Goal: Task Accomplishment & Management: Manage account settings

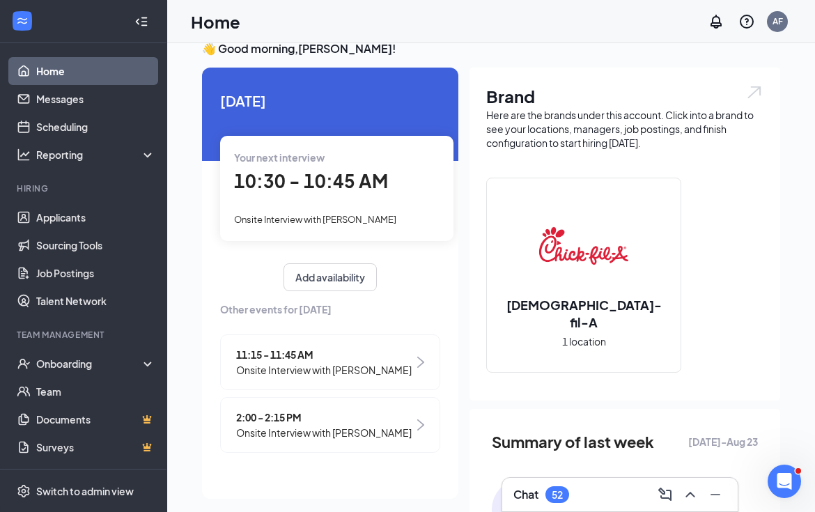
scroll to position [10, 0]
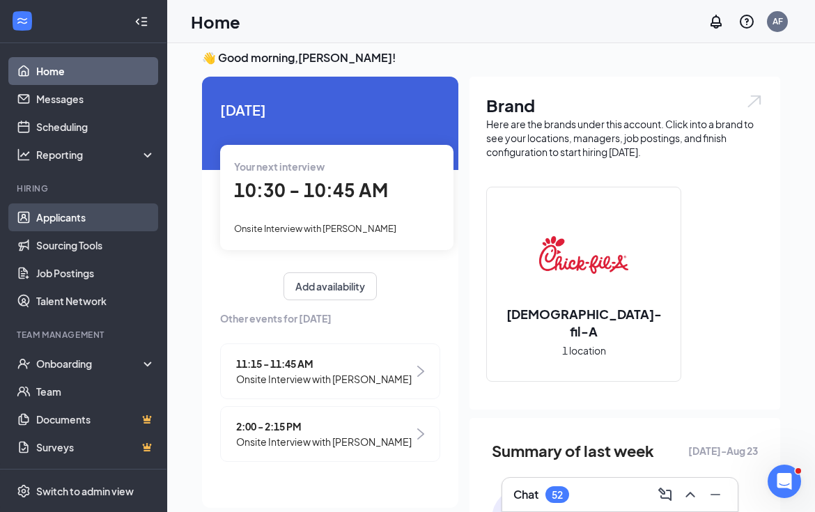
click at [65, 224] on link "Applicants" at bounding box center [95, 217] width 119 height 28
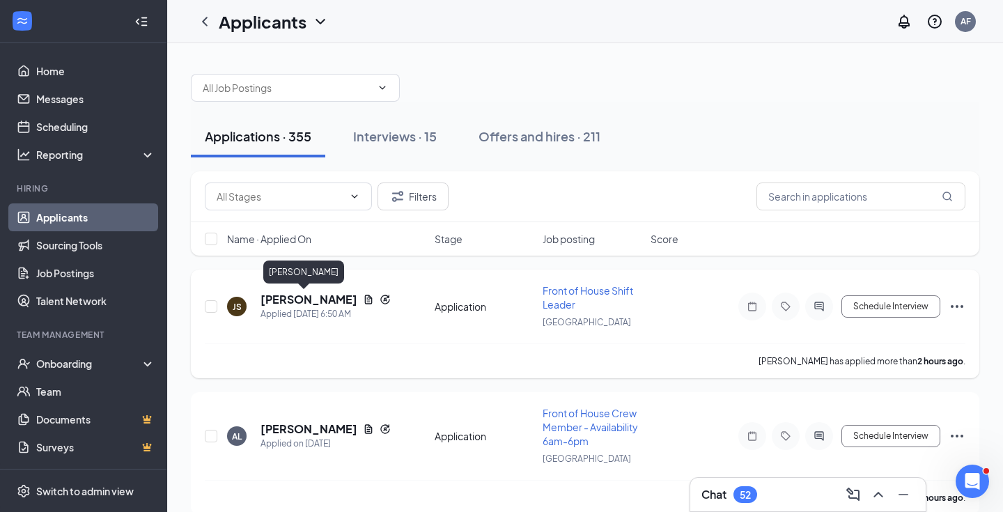
click at [304, 297] on h5 "[PERSON_NAME]" at bounding box center [309, 299] width 97 height 15
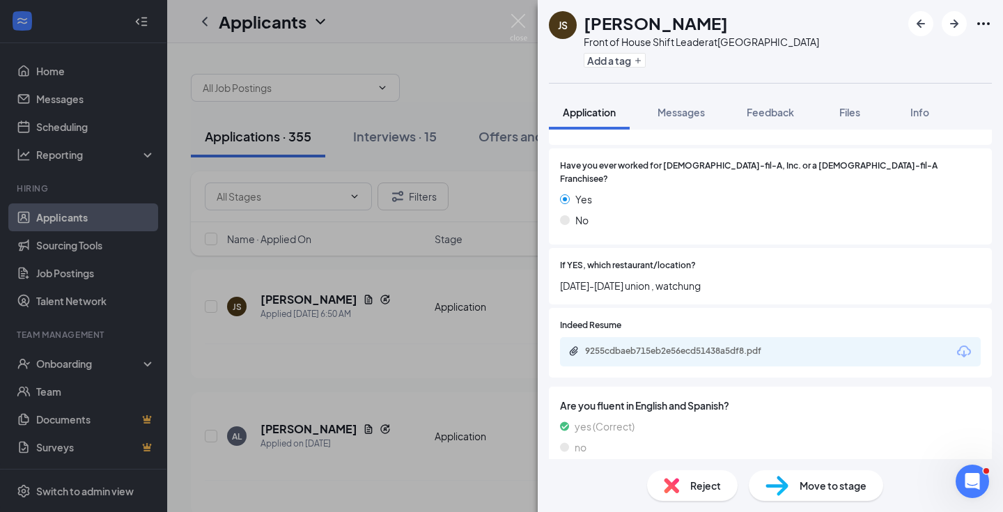
scroll to position [310, 0]
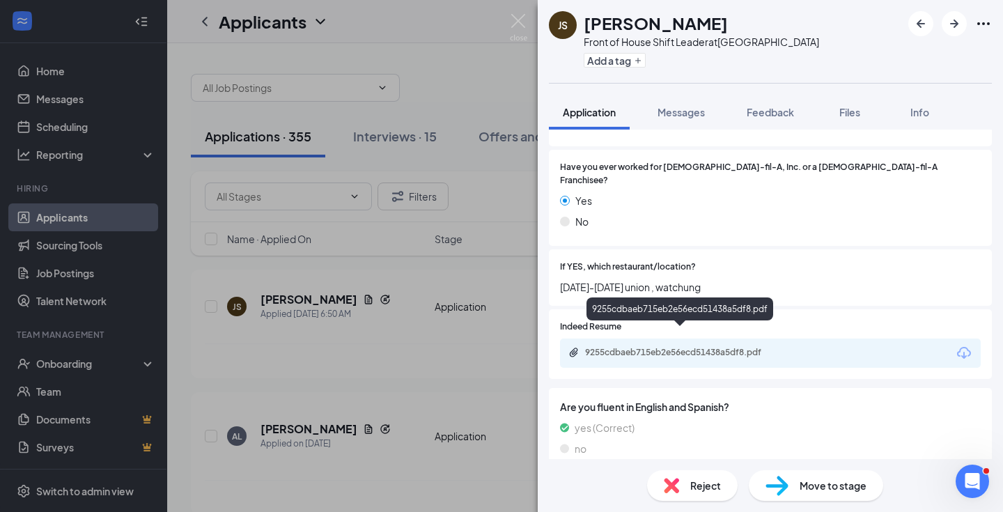
click at [665, 347] on div "9255cdbaeb715eb2e56ecd51438a5df8.pdf" at bounding box center [682, 352] width 195 height 11
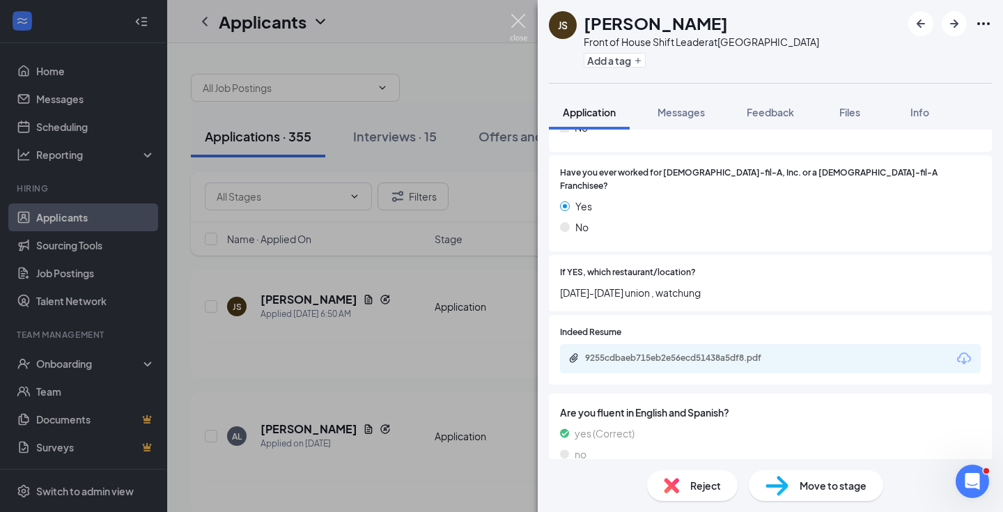
click at [511, 28] on img at bounding box center [518, 27] width 17 height 27
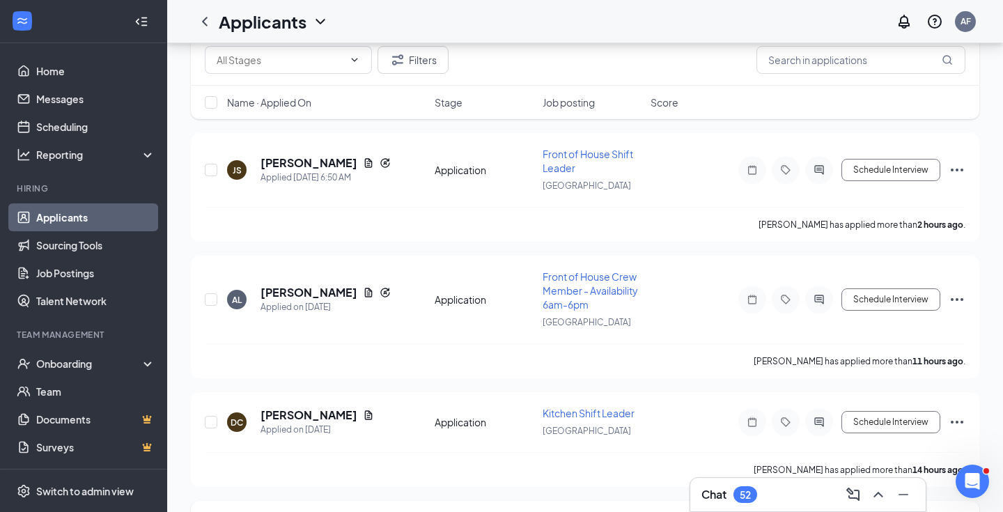
scroll to position [141, 0]
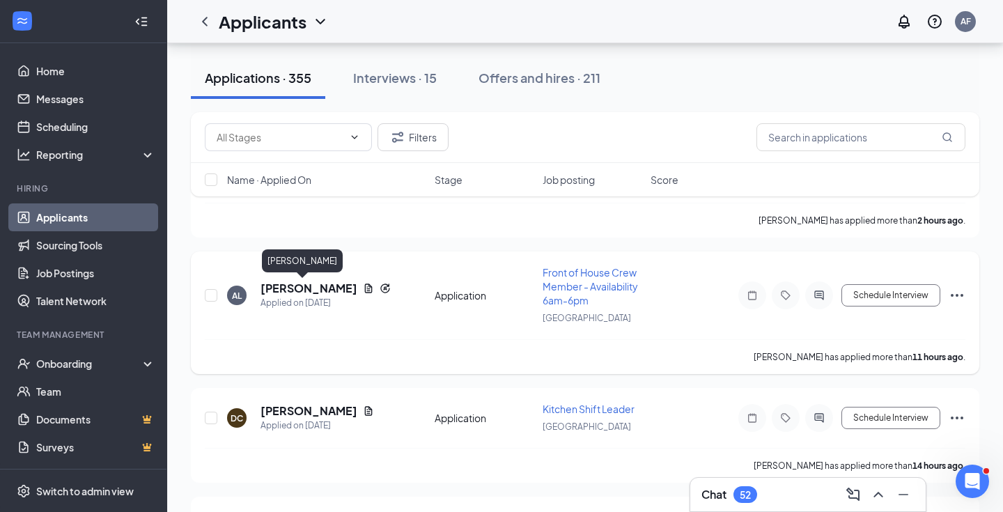
click at [286, 288] on h5 "[PERSON_NAME]" at bounding box center [309, 288] width 97 height 15
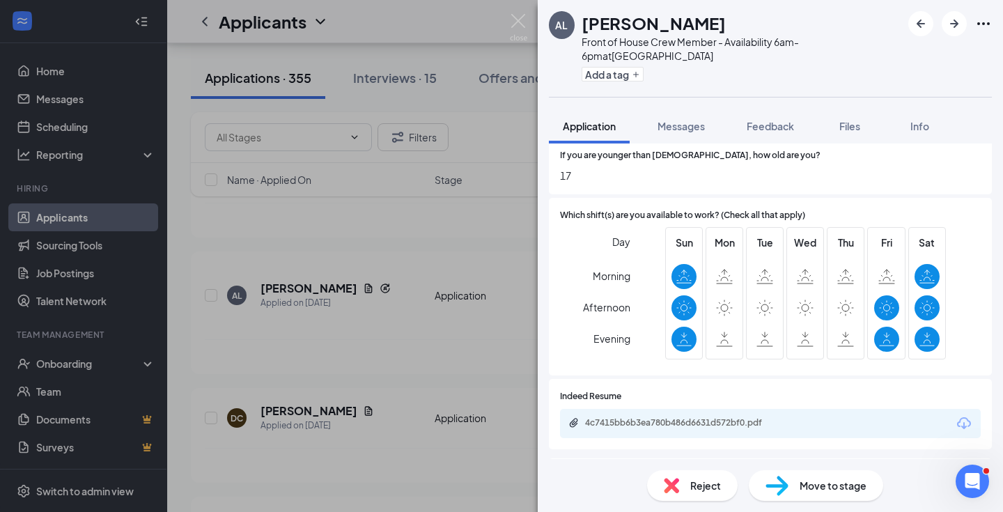
scroll to position [534, 0]
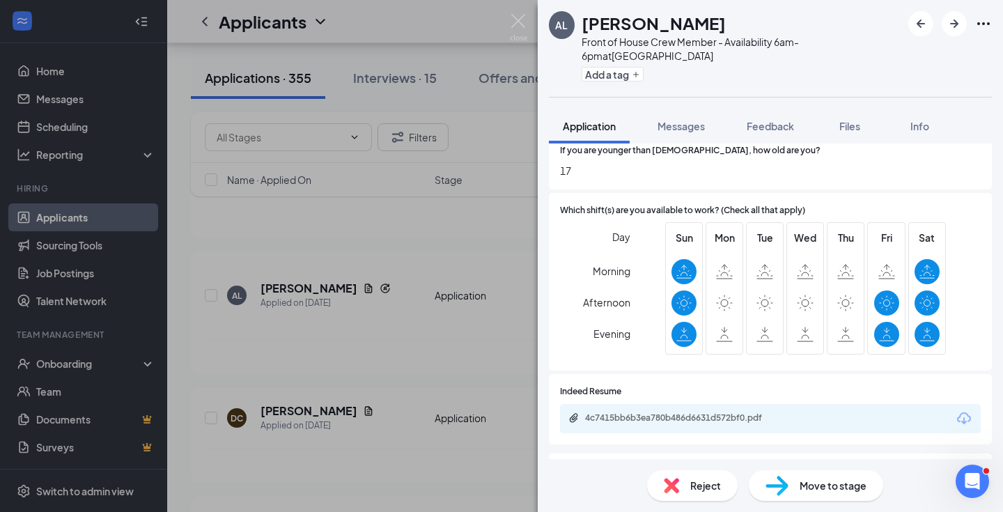
click at [370, 264] on div "AL [PERSON_NAME] Front of House Crew Member - Availability 6am-6pm at [GEOGRAPH…" at bounding box center [501, 256] width 1003 height 512
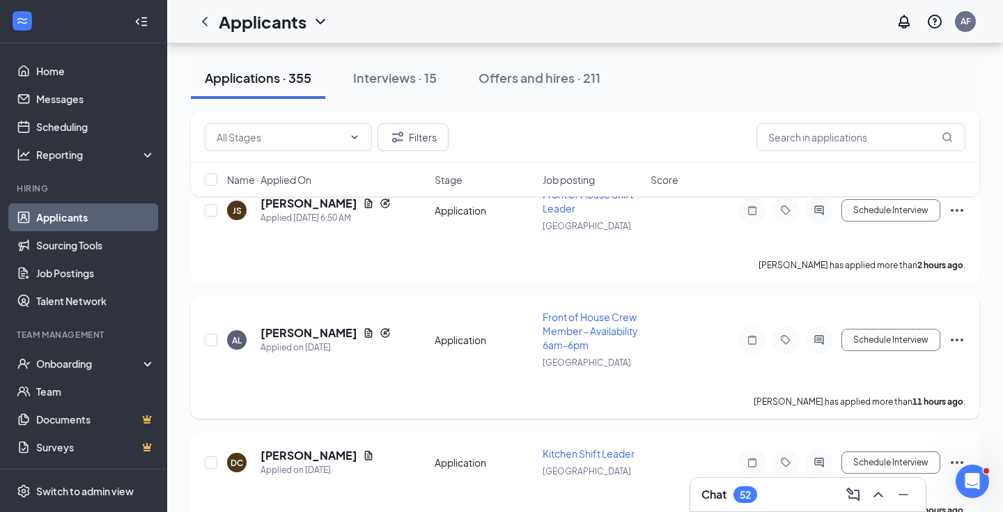
scroll to position [31, 0]
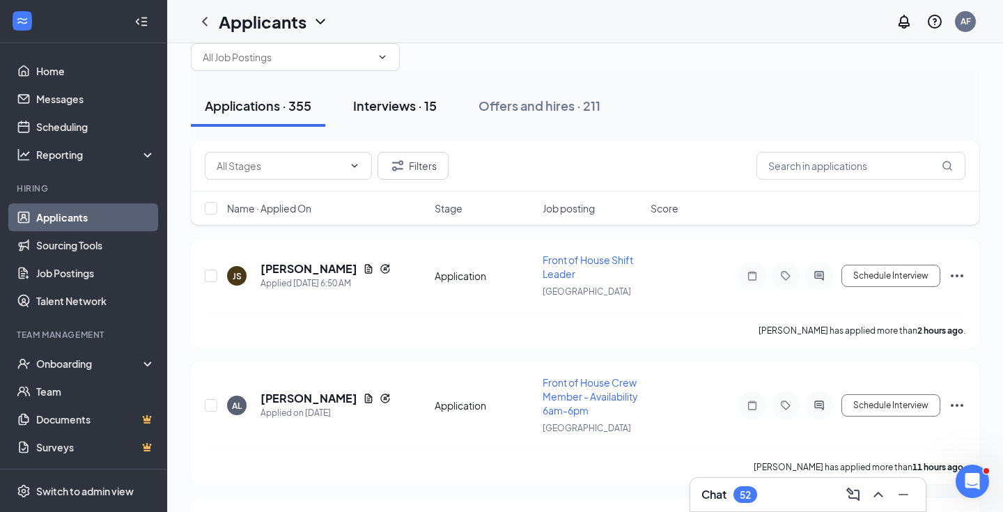
click at [417, 109] on div "Interviews · 15" at bounding box center [395, 105] width 84 height 17
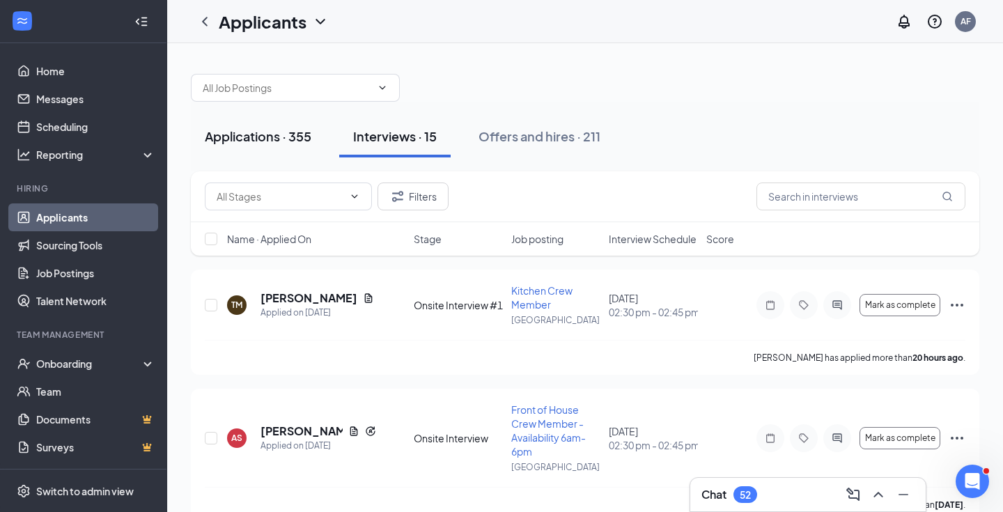
click at [254, 136] on div "Applications · 355" at bounding box center [258, 135] width 107 height 17
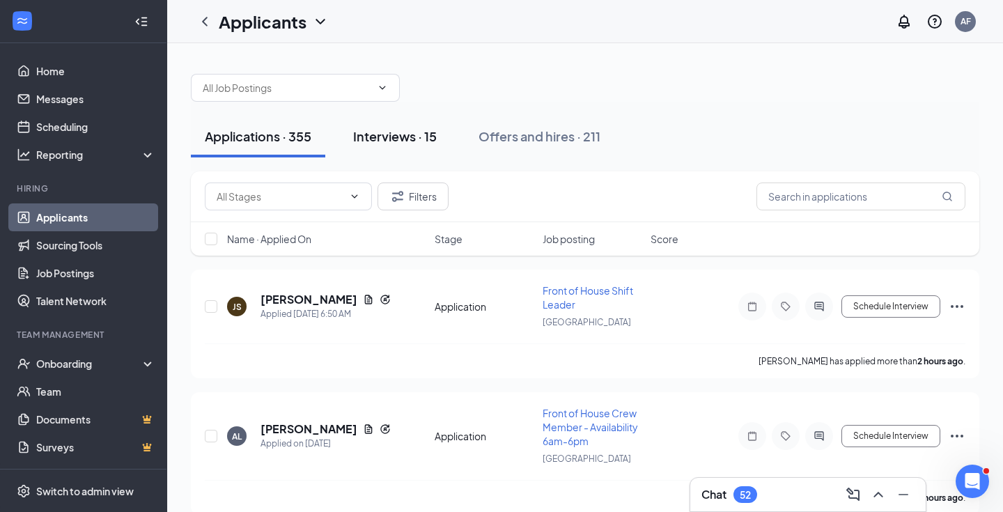
click at [407, 132] on div "Interviews · 15" at bounding box center [395, 135] width 84 height 17
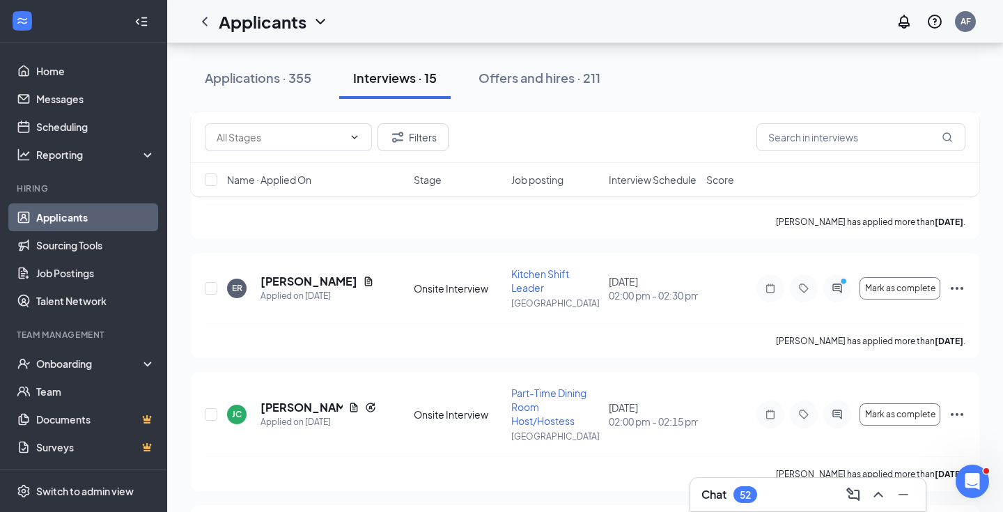
scroll to position [283, 0]
click at [814, 282] on icon "PrimaryDot" at bounding box center [845, 282] width 17 height 11
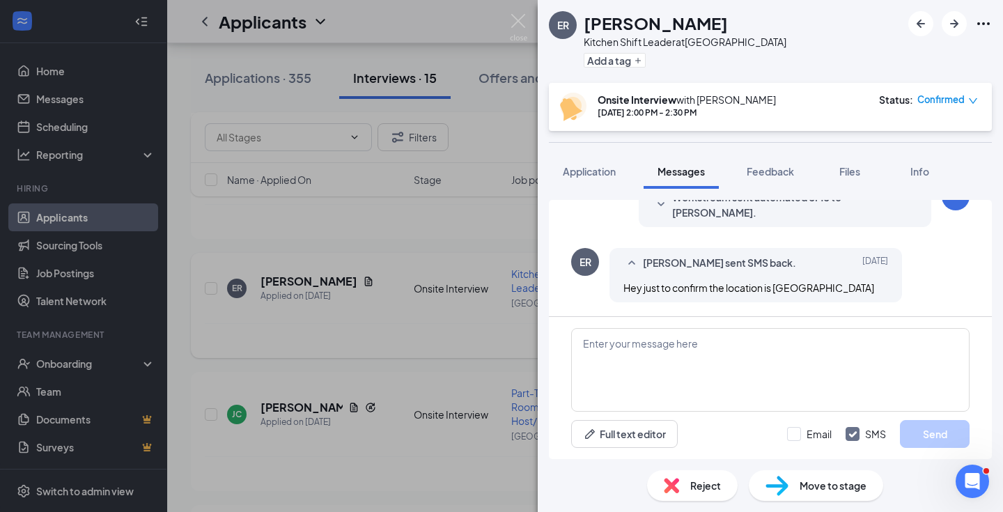
scroll to position [473, 0]
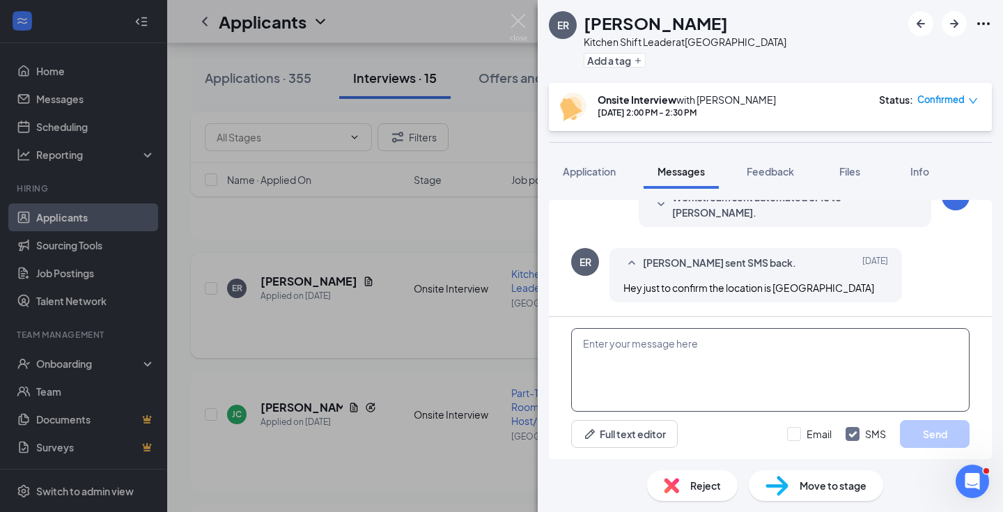
click at [684, 341] on textarea at bounding box center [770, 370] width 398 height 84
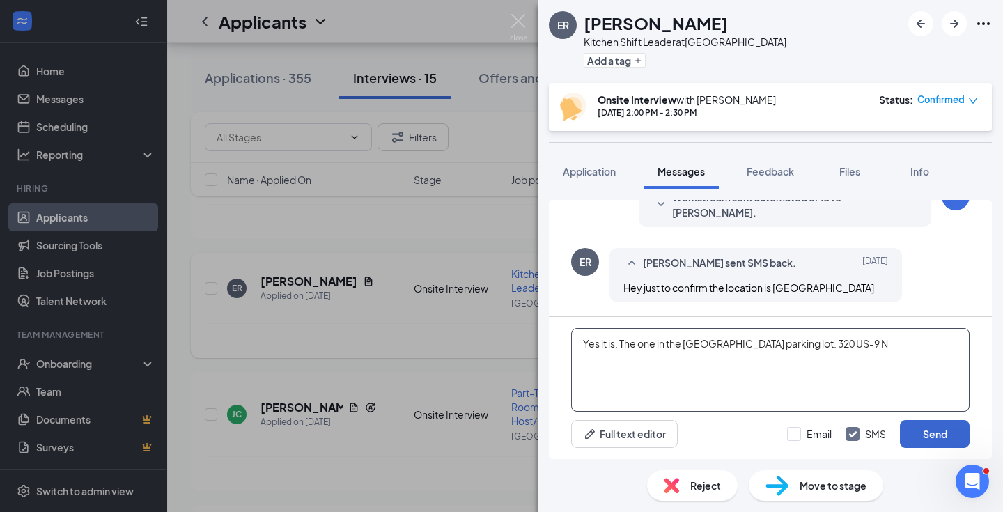
type textarea "Yes it is. The one in the [GEOGRAPHIC_DATA] parking lot. 320 US-9 N"
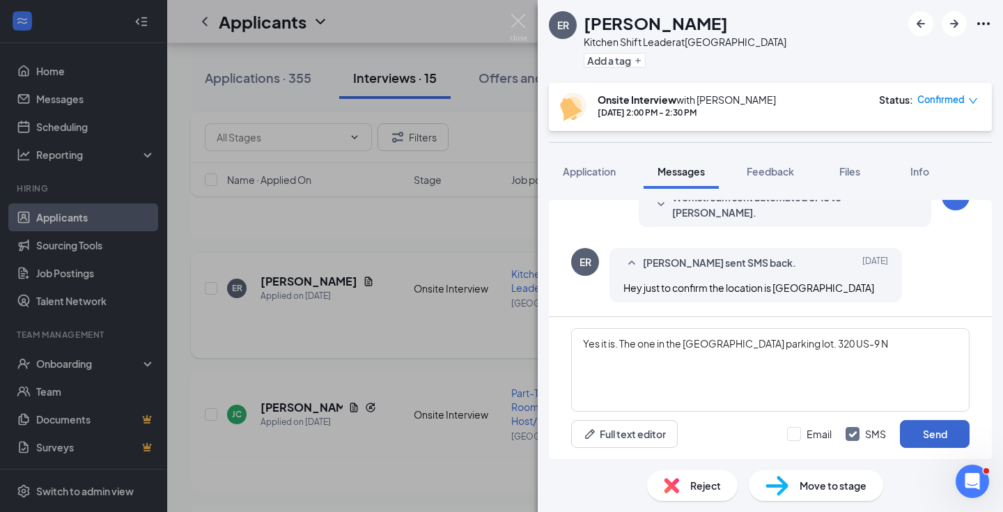
click at [814, 434] on button "Send" at bounding box center [935, 434] width 70 height 28
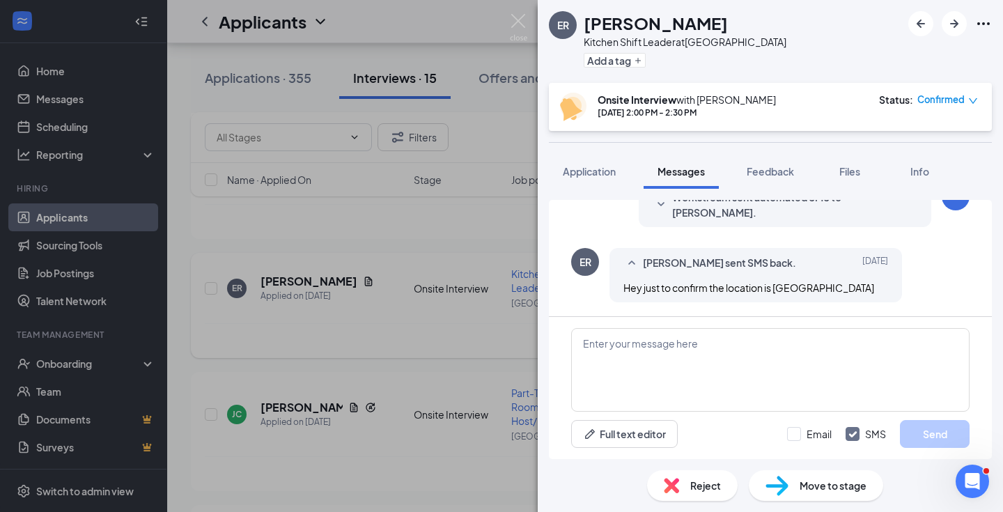
scroll to position [548, 0]
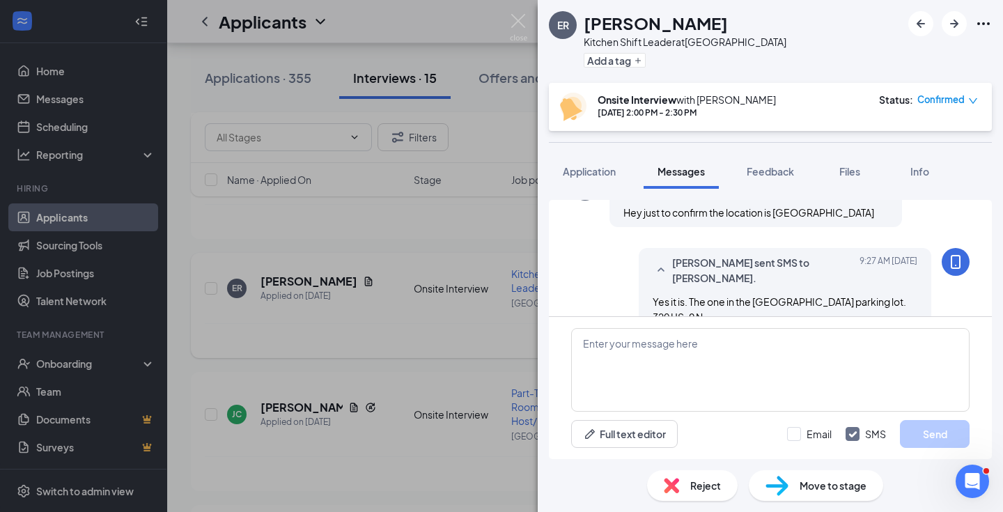
click at [424, 250] on div "ER [PERSON_NAME] Kitchen Shift Leader at [GEOGRAPHIC_DATA] Add a tag Onsite Int…" at bounding box center [501, 256] width 1003 height 512
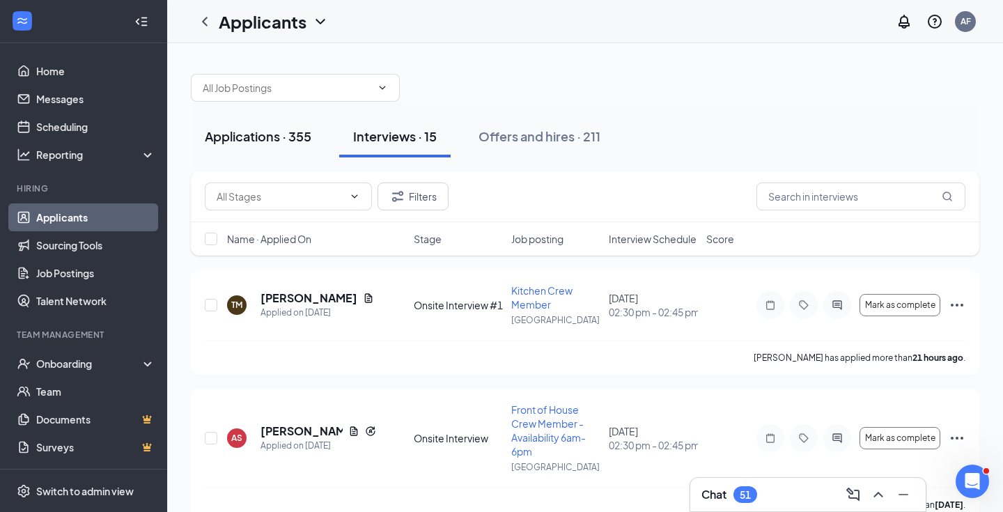
click at [269, 130] on div "Applications · 355" at bounding box center [258, 135] width 107 height 17
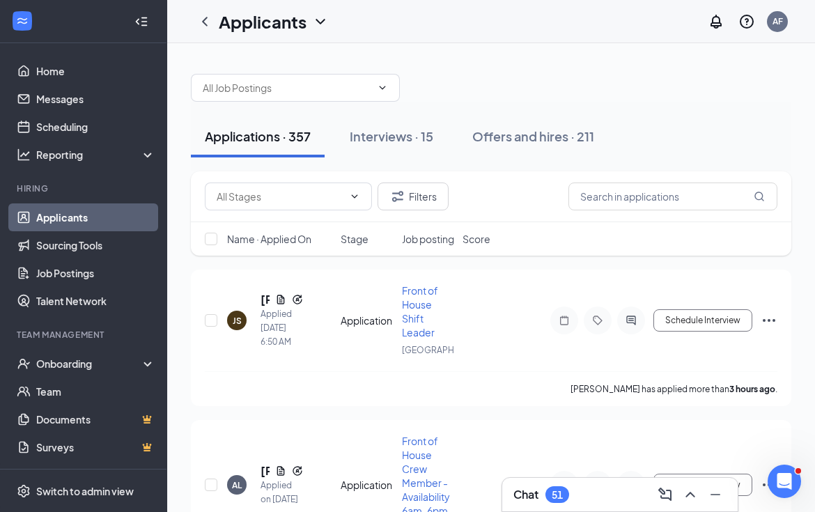
click at [143, 19] on icon "Collapse" at bounding box center [141, 22] width 14 height 14
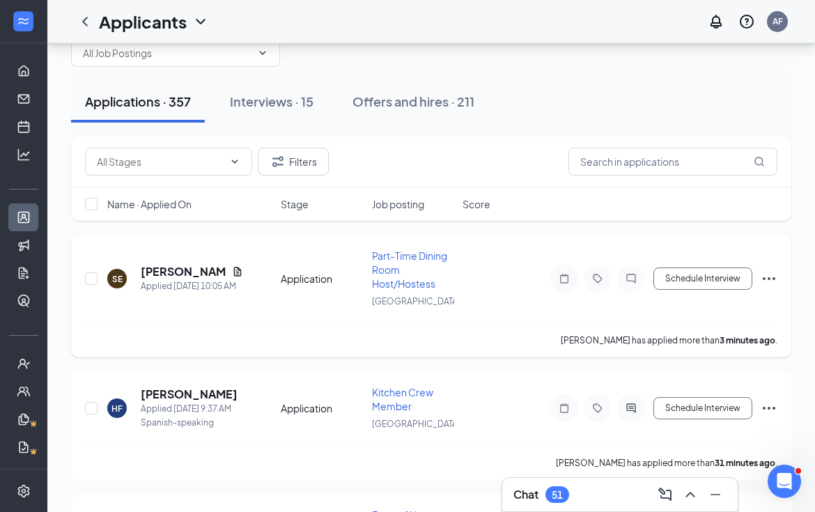
scroll to position [77, 0]
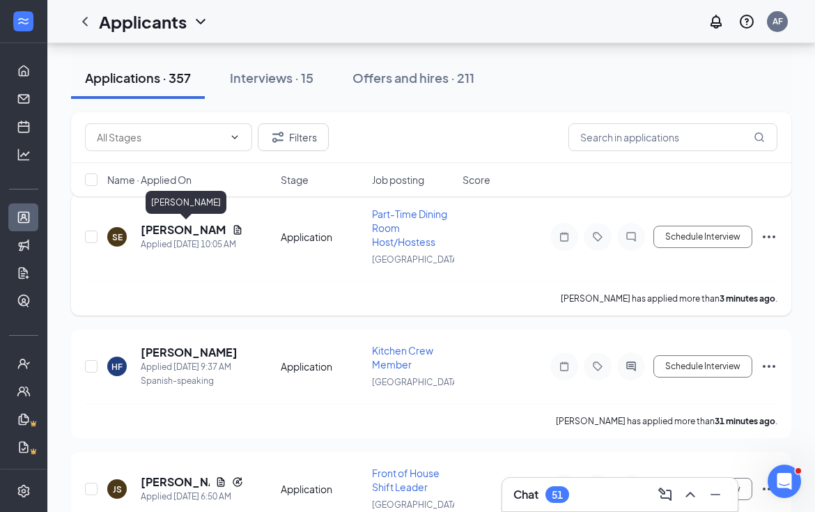
click at [157, 226] on h5 "Samson Eyakem" at bounding box center [184, 229] width 86 height 15
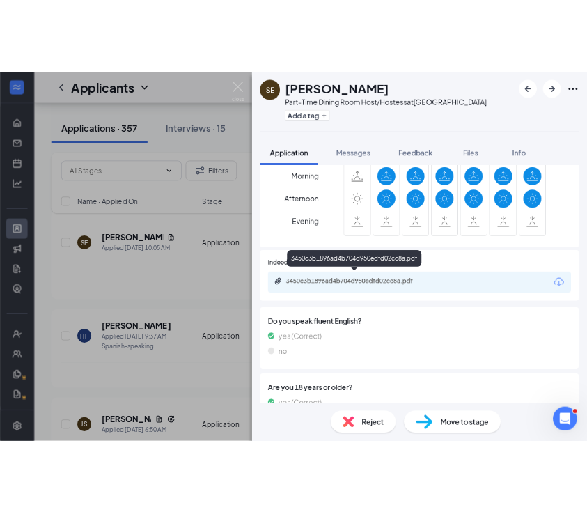
scroll to position [504, 0]
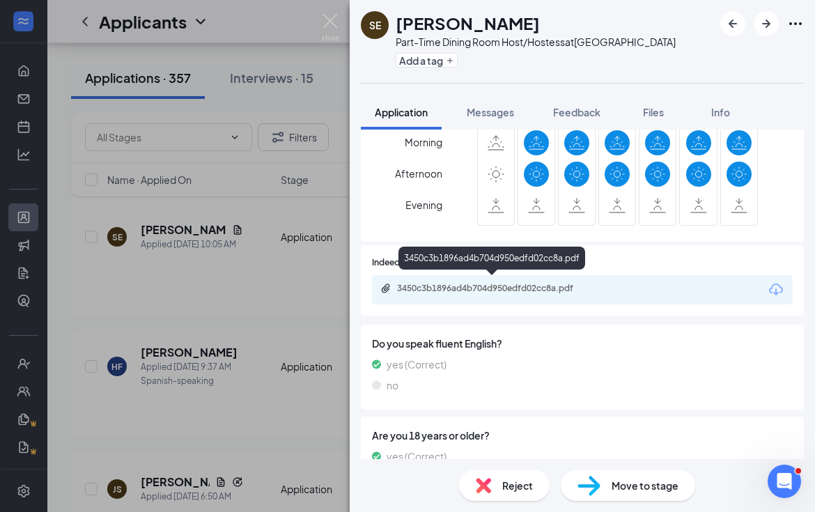
click at [514, 284] on div "3450c3b1896ad4b704d950edfd02cc8a.pdf" at bounding box center [494, 288] width 195 height 11
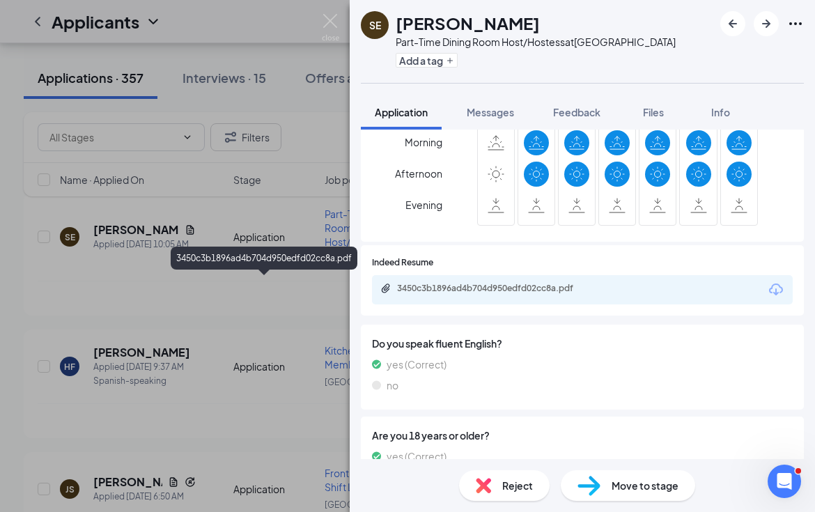
click at [414, 1] on div "SE Samson Eyakem Part-Time Dining Room Host/Hostess at West Pond Add a tag" at bounding box center [582, 41] width 465 height 83
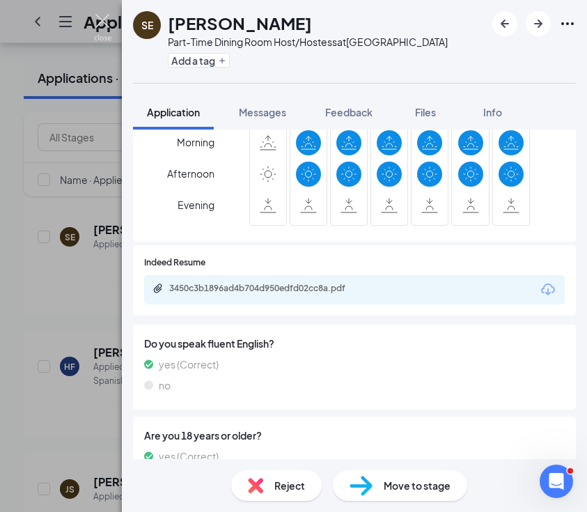
click at [97, 20] on img at bounding box center [102, 27] width 17 height 27
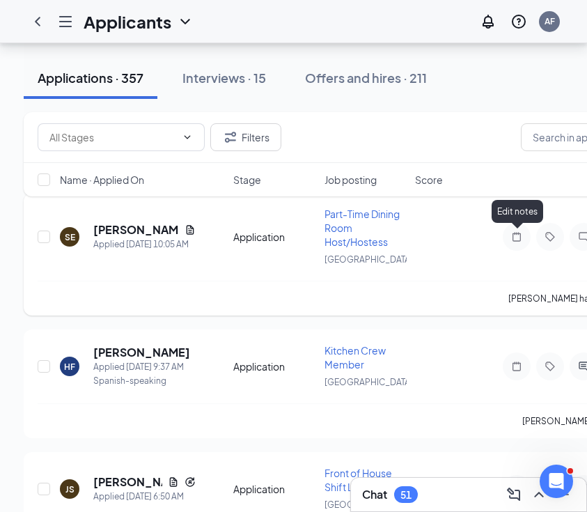
click at [518, 240] on icon "Note" at bounding box center [517, 236] width 17 height 11
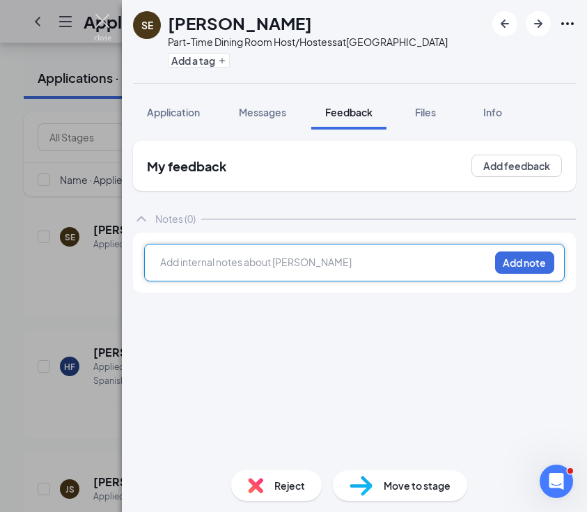
click at [102, 22] on img at bounding box center [102, 27] width 17 height 27
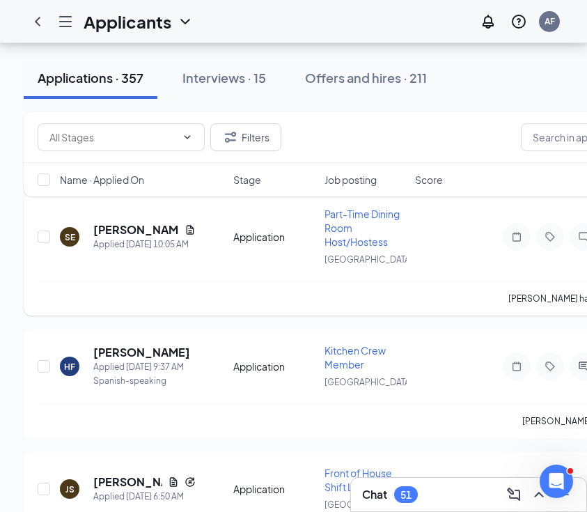
scroll to position [92, 0]
